Goal: Task Accomplishment & Management: Manage account settings

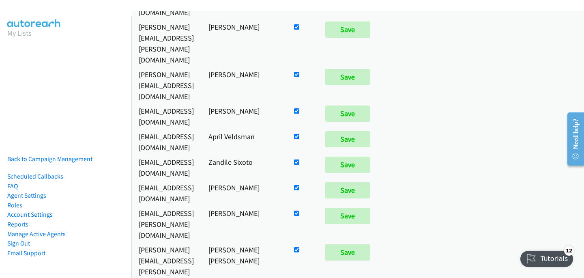
scroll to position [389, 0]
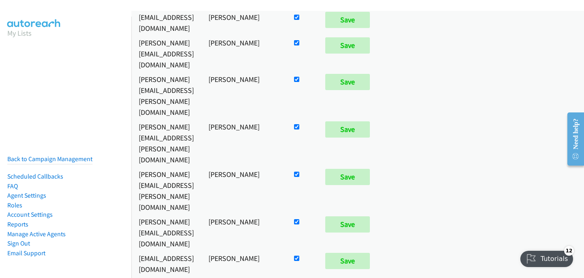
checkbox input "false"
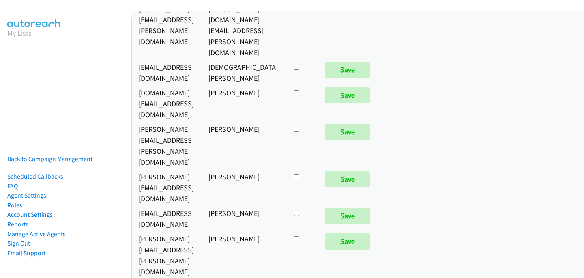
scroll to position [4138, 0]
checkbox input "true"
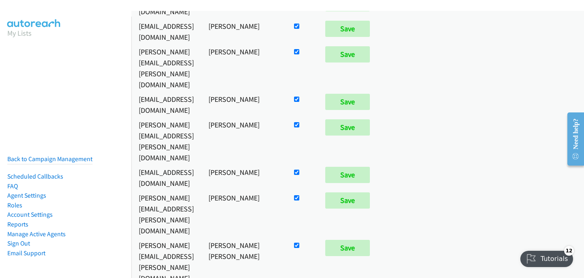
scroll to position [1436, 0]
